Goal: Task Accomplishment & Management: Complete application form

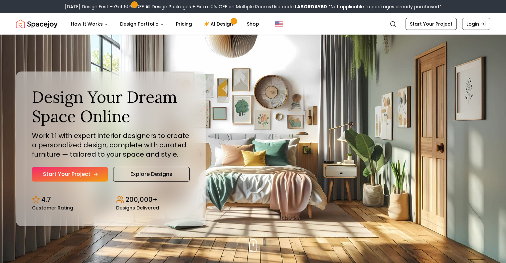
click at [100, 173] on link "Start Your Project" at bounding box center [70, 174] width 76 height 15
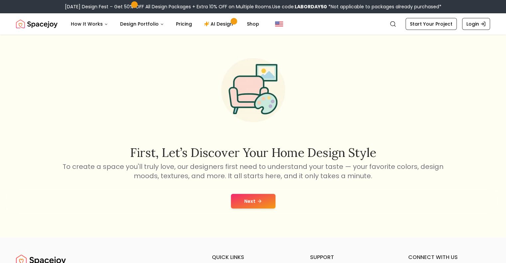
scroll to position [8, 0]
click at [261, 207] on button "Next" at bounding box center [253, 200] width 45 height 15
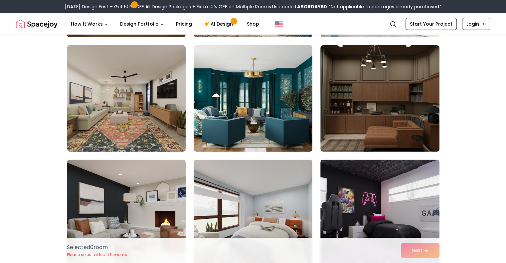
scroll to position [158, 0]
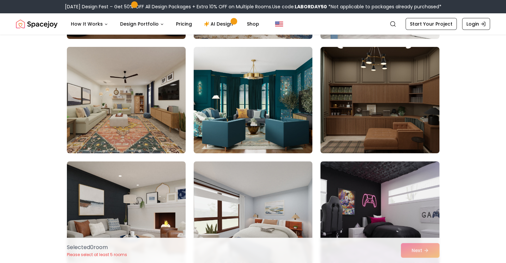
click at [151, 107] on img at bounding box center [126, 100] width 125 height 112
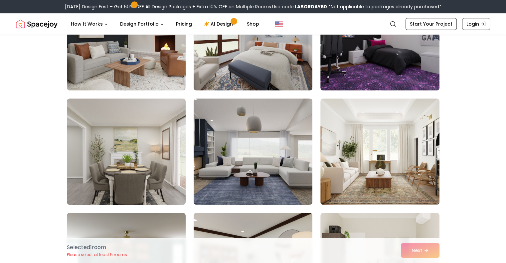
scroll to position [336, 0]
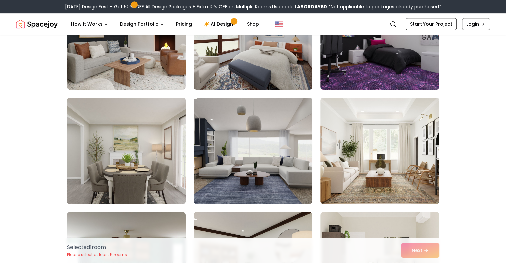
click at [144, 148] on img at bounding box center [126, 151] width 125 height 112
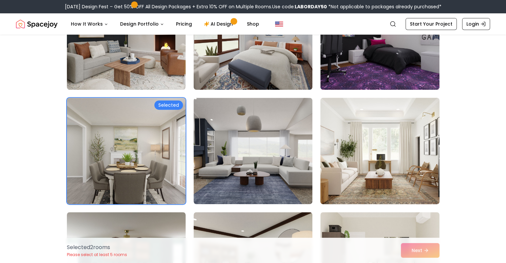
click at [352, 150] on img at bounding box center [379, 151] width 125 height 112
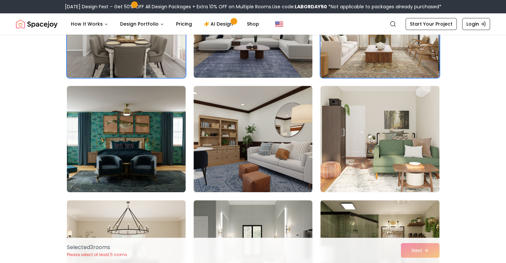
scroll to position [462, 0]
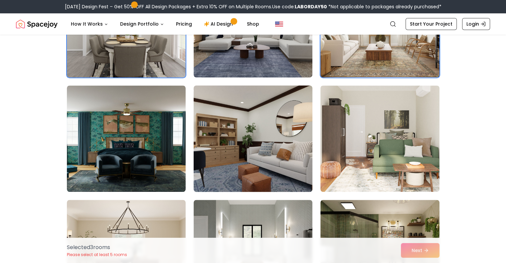
click at [277, 152] on img at bounding box center [253, 139] width 125 height 112
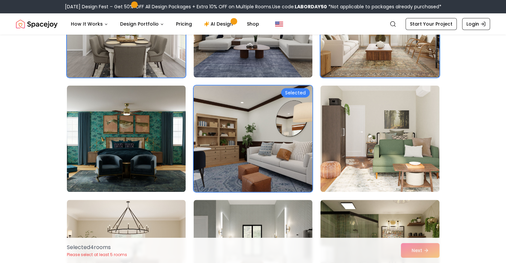
scroll to position [587, 0]
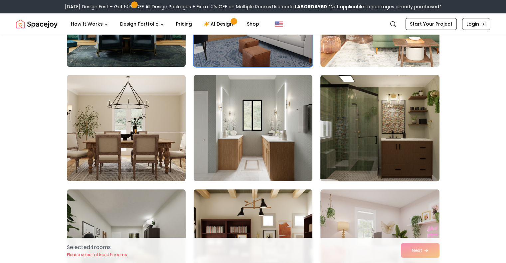
click at [344, 143] on img at bounding box center [379, 128] width 125 height 112
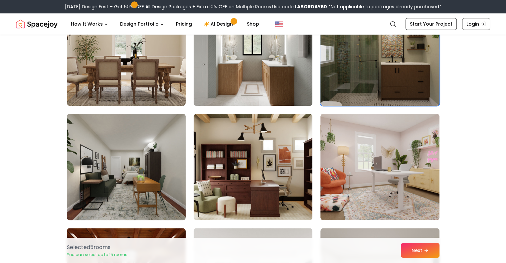
scroll to position [665, 0]
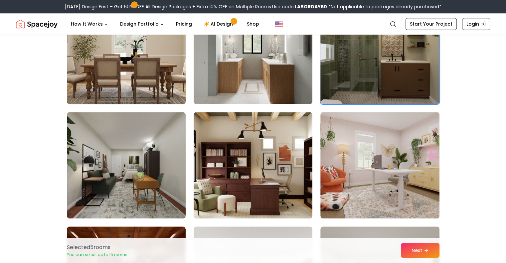
click at [94, 79] on img at bounding box center [126, 51] width 125 height 112
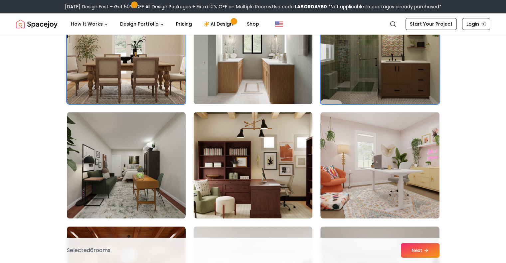
click at [242, 182] on img at bounding box center [253, 165] width 125 height 112
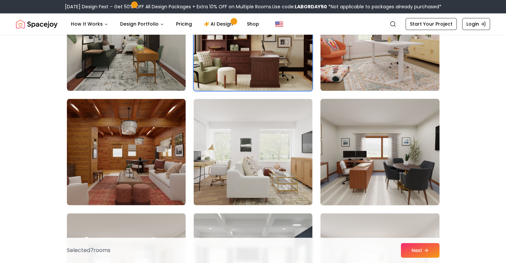
scroll to position [896, 0]
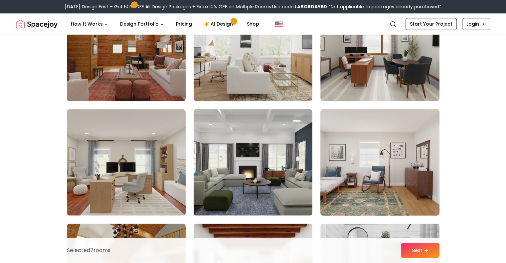
click at [336, 176] on img at bounding box center [379, 162] width 125 height 112
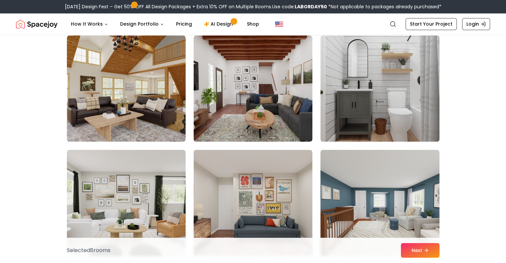
scroll to position [1098, 0]
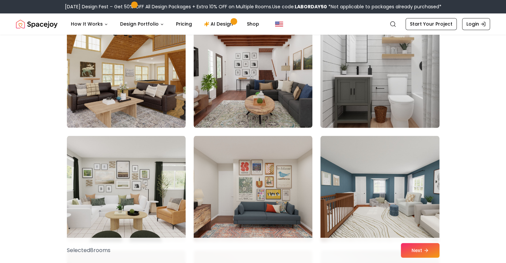
click at [374, 101] on img at bounding box center [379, 75] width 125 height 112
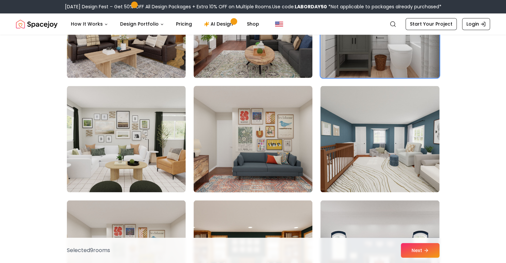
click at [258, 158] on img at bounding box center [253, 139] width 125 height 112
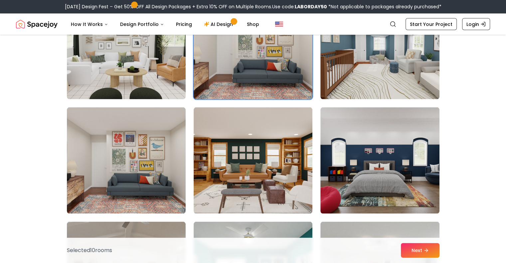
scroll to position [1243, 0]
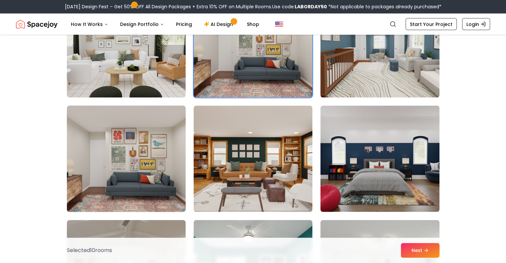
click at [153, 179] on img at bounding box center [126, 159] width 125 height 112
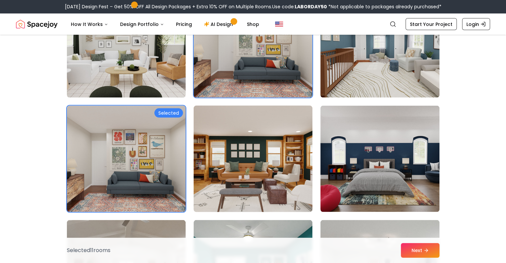
click at [239, 174] on img at bounding box center [253, 159] width 125 height 112
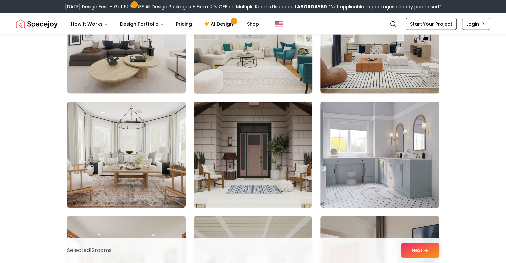
scroll to position [1590, 0]
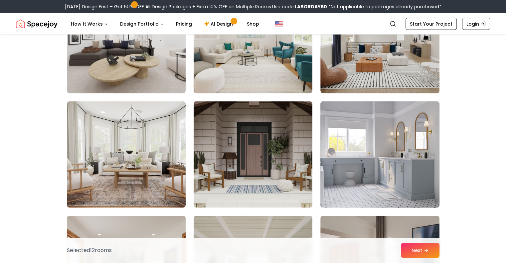
click at [362, 155] on img at bounding box center [379, 155] width 125 height 112
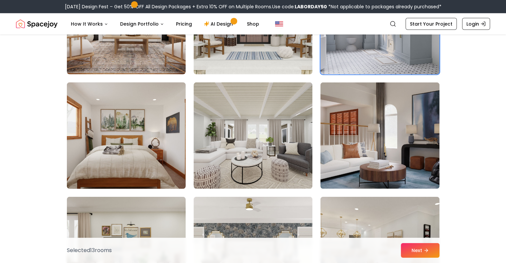
scroll to position [1769, 0]
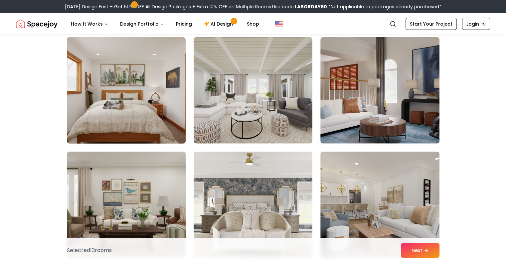
click at [148, 84] on img at bounding box center [126, 91] width 125 height 112
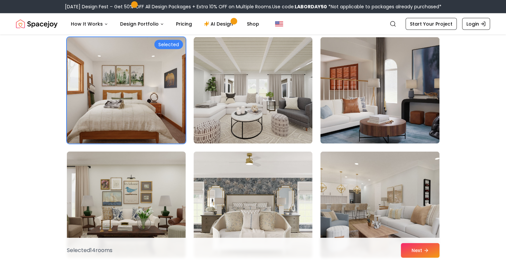
click at [139, 194] on img at bounding box center [126, 205] width 125 height 112
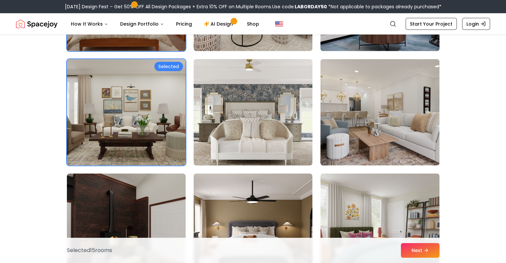
scroll to position [1862, 0]
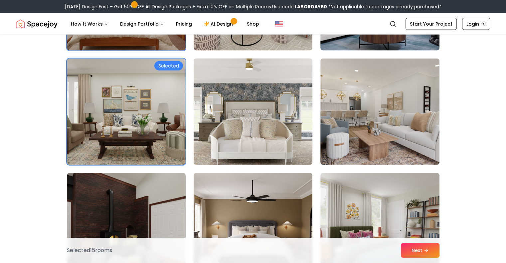
click at [282, 135] on img at bounding box center [253, 112] width 125 height 112
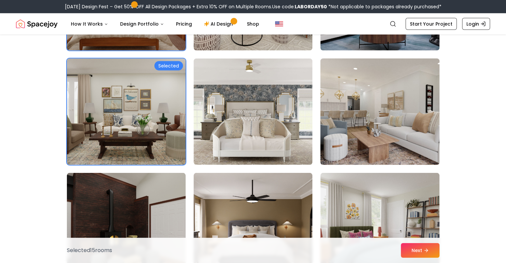
click at [370, 124] on img at bounding box center [379, 112] width 125 height 112
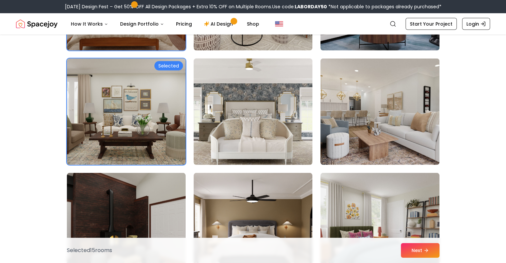
click at [268, 118] on img at bounding box center [253, 112] width 125 height 112
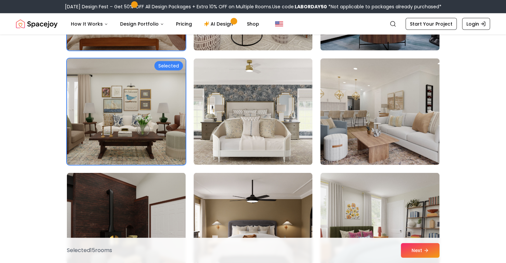
click at [354, 116] on img at bounding box center [379, 112] width 125 height 112
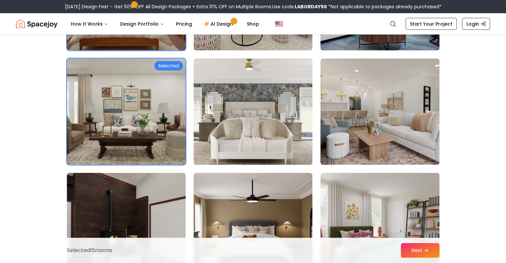
click at [297, 118] on img at bounding box center [253, 112] width 125 height 112
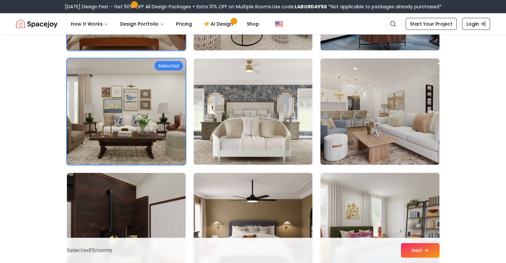
click at [374, 131] on img at bounding box center [379, 112] width 125 height 112
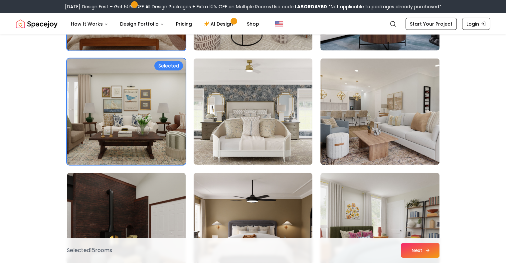
click at [407, 247] on button "Next" at bounding box center [420, 250] width 39 height 15
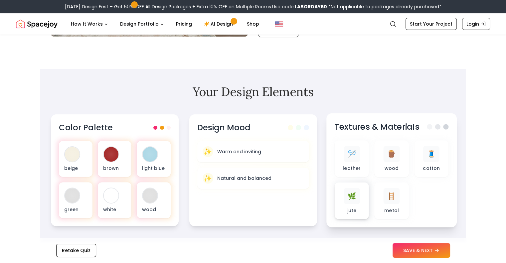
scroll to position [161, 0]
click at [420, 247] on button "SAVE & NEXT" at bounding box center [421, 250] width 58 height 15
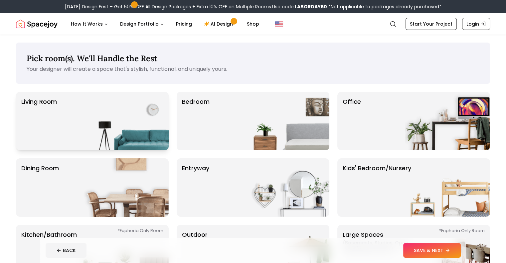
click at [130, 135] on img at bounding box center [125, 121] width 85 height 59
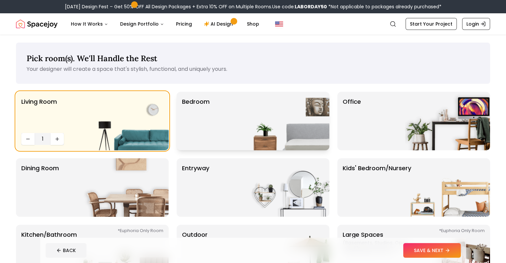
click at [244, 130] on img at bounding box center [286, 121] width 85 height 59
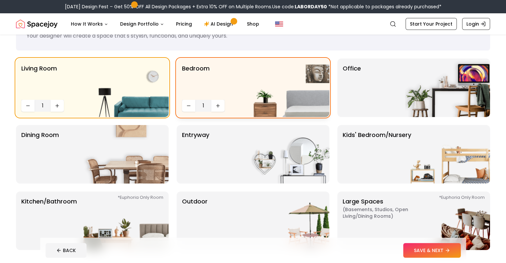
scroll to position [34, 0]
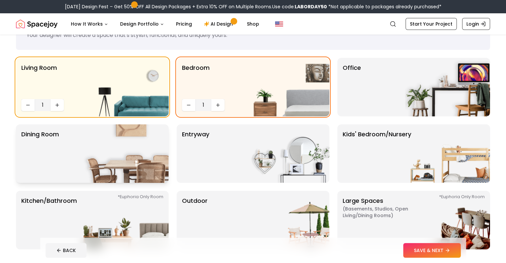
click at [142, 158] on img at bounding box center [125, 153] width 85 height 59
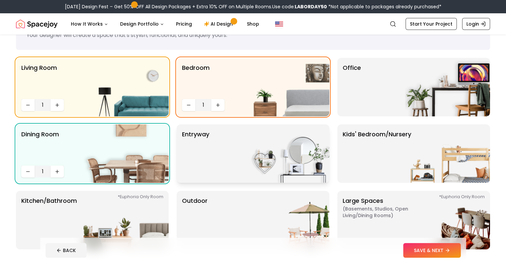
click at [247, 151] on img at bounding box center [286, 153] width 85 height 59
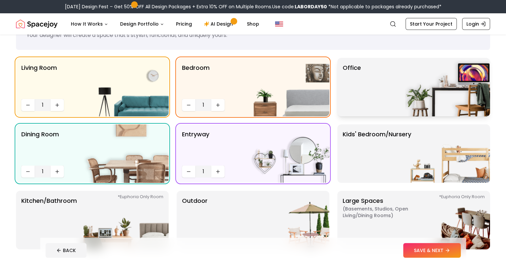
click at [362, 86] on div "Office" at bounding box center [413, 87] width 153 height 59
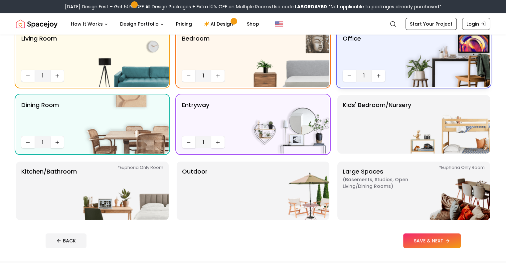
scroll to position [64, 0]
click at [152, 198] on img at bounding box center [125, 190] width 85 height 59
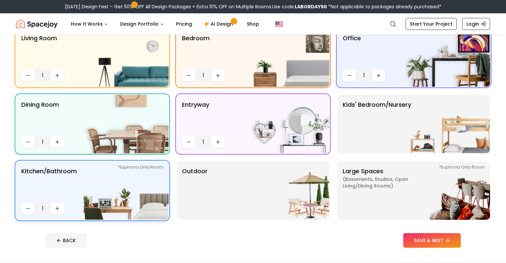
click at [152, 198] on img at bounding box center [125, 190] width 85 height 59
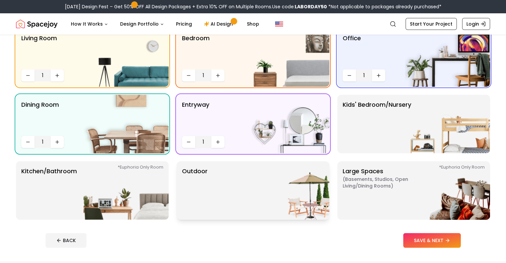
click at [200, 182] on p "Outdoor" at bounding box center [195, 191] width 26 height 48
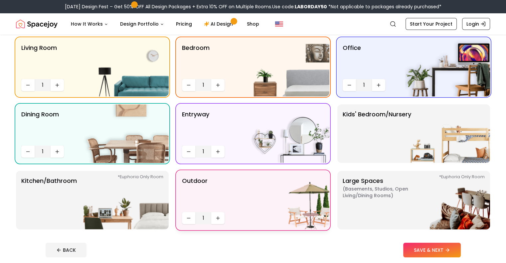
scroll to position [56, 0]
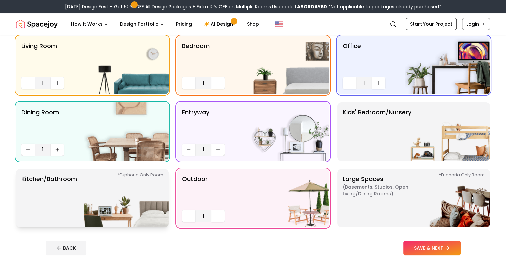
click at [132, 201] on img at bounding box center [125, 198] width 85 height 59
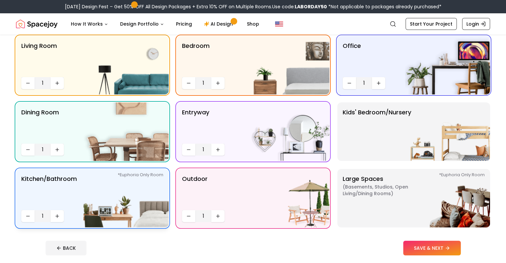
click at [132, 201] on img at bounding box center [125, 198] width 85 height 59
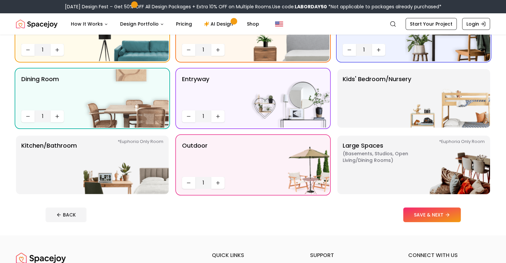
scroll to position [89, 0]
click at [440, 212] on button "SAVE & NEXT" at bounding box center [432, 215] width 58 height 15
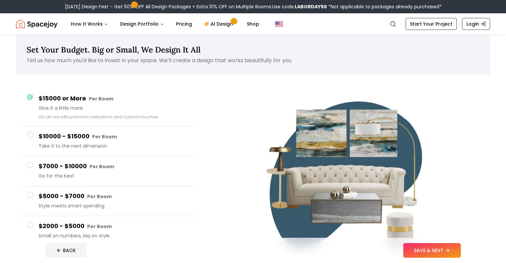
scroll to position [9, 0]
click at [56, 222] on h4 "$2000 - $5000 Per Room" at bounding box center [115, 226] width 153 height 10
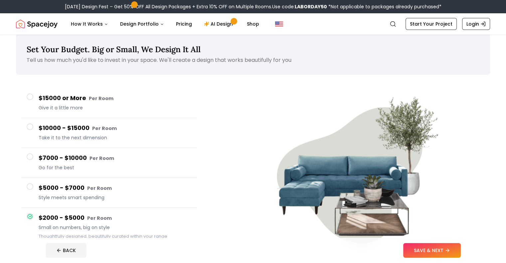
click at [80, 188] on h4 "$5000 - $7000 Per Room" at bounding box center [115, 188] width 153 height 10
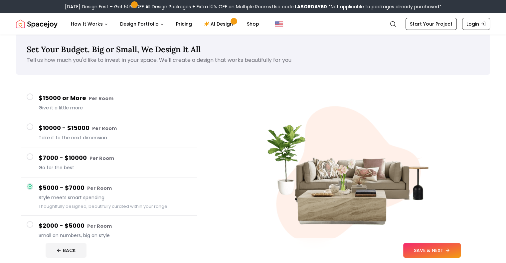
click at [91, 166] on span "Go for the best" at bounding box center [115, 167] width 153 height 7
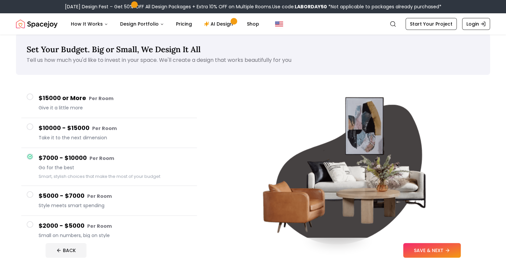
click at [80, 234] on span "Small on numbers, big on style" at bounding box center [115, 235] width 153 height 7
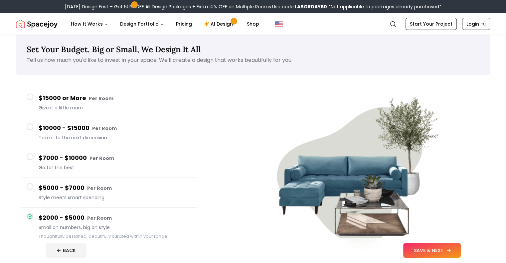
click at [460, 254] on button "SAVE & NEXT" at bounding box center [432, 250] width 58 height 15
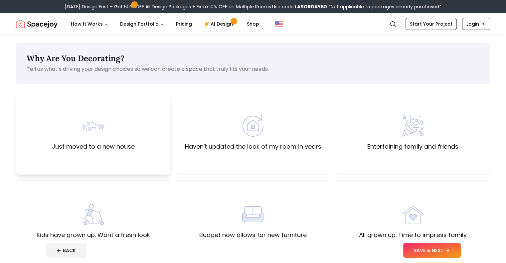
click at [139, 147] on div "Just moved to a new house" at bounding box center [93, 133] width 154 height 83
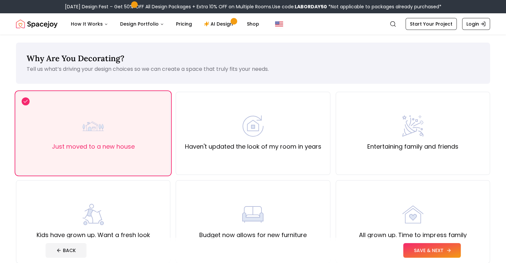
click at [460, 247] on button "SAVE & NEXT" at bounding box center [432, 250] width 58 height 15
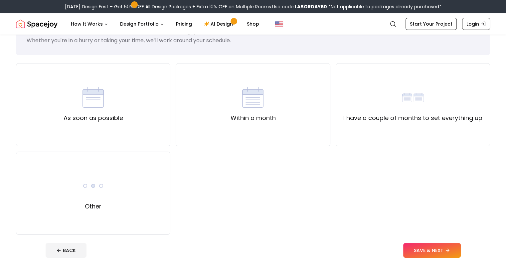
scroll to position [29, 0]
click at [129, 198] on div "Other" at bounding box center [93, 192] width 154 height 83
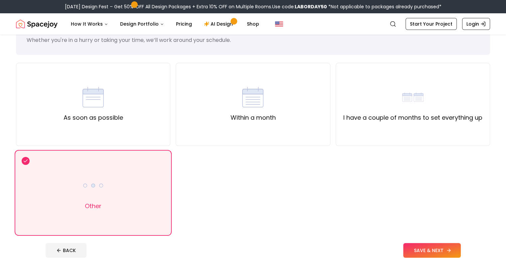
click at [459, 244] on button "SAVE & NEXT" at bounding box center [432, 250] width 58 height 15
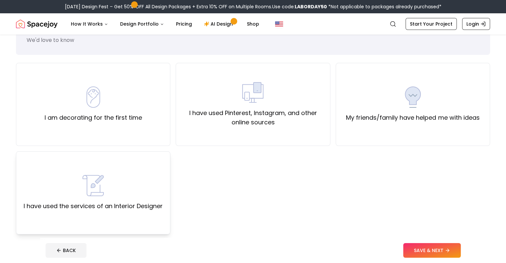
click at [152, 193] on div "I have used the services of an Interior Designer" at bounding box center [93, 193] width 139 height 36
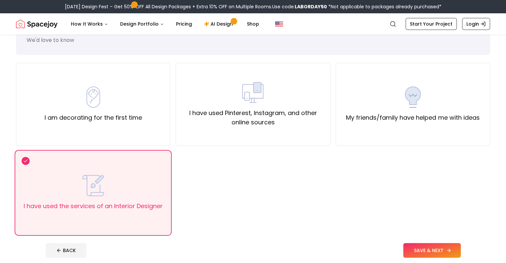
click at [432, 250] on button "SAVE & NEXT" at bounding box center [432, 250] width 58 height 15
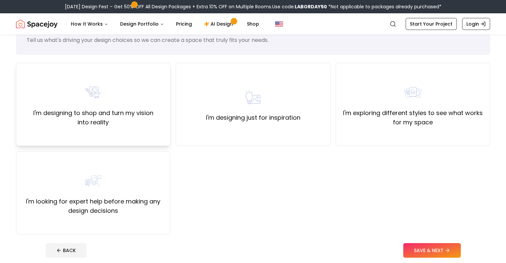
click at [89, 110] on label "I'm designing to shop and turn my vision into reality" at bounding box center [93, 117] width 143 height 19
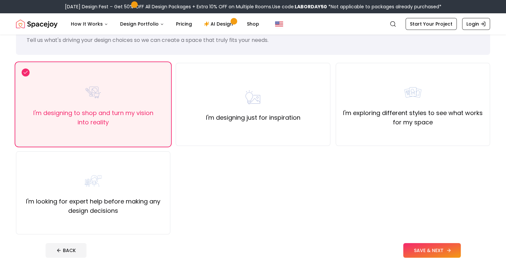
click at [460, 248] on button "SAVE & NEXT" at bounding box center [432, 250] width 58 height 15
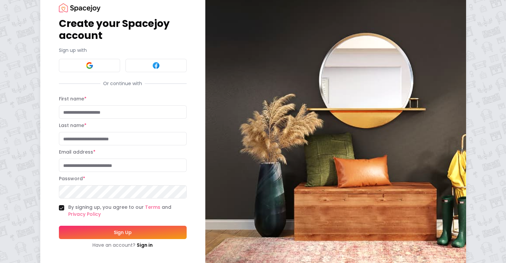
scroll to position [21, 0]
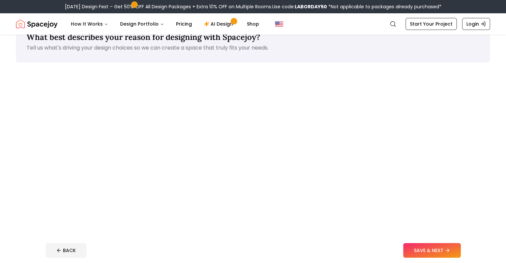
scroll to position [29, 0]
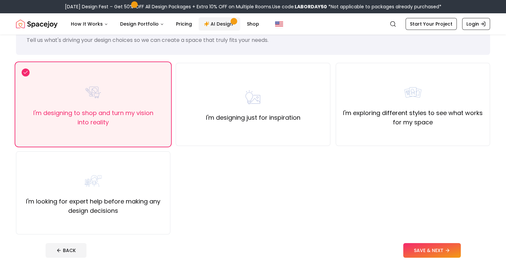
click at [204, 21] on icon "Main" at bounding box center [206, 23] width 5 height 5
